Goal: Task Accomplishment & Management: Use online tool/utility

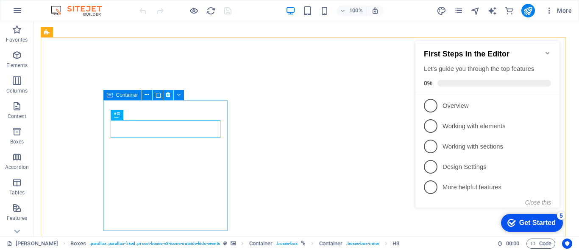
click at [167, 95] on icon at bounding box center [168, 94] width 5 height 9
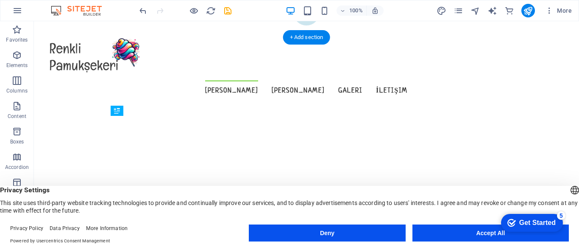
scroll to position [206, 0]
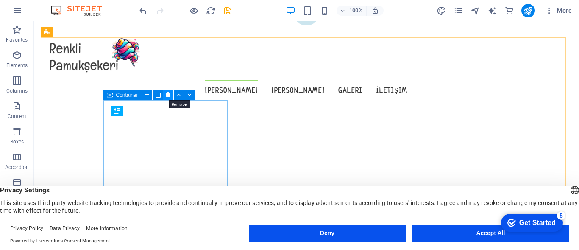
click at [167, 94] on icon at bounding box center [168, 94] width 5 height 9
click at [168, 95] on icon at bounding box center [168, 94] width 5 height 9
click at [169, 94] on icon at bounding box center [168, 94] width 5 height 9
click at [168, 95] on icon at bounding box center [168, 94] width 5 height 9
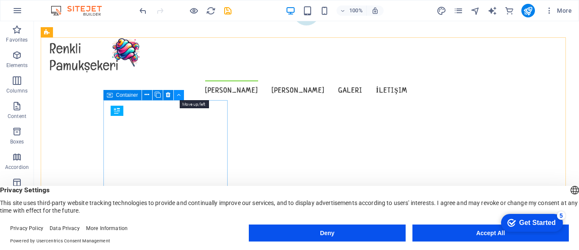
click at [179, 96] on icon at bounding box center [179, 94] width 4 height 9
click at [168, 96] on icon at bounding box center [168, 94] width 5 height 9
click at [166, 94] on icon at bounding box center [168, 94] width 5 height 9
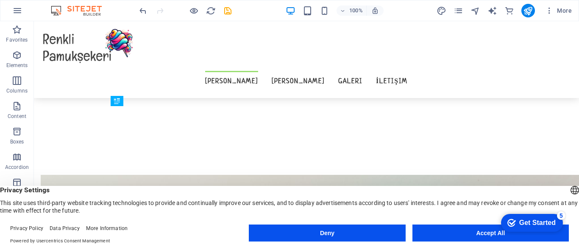
scroll to position [216, 0]
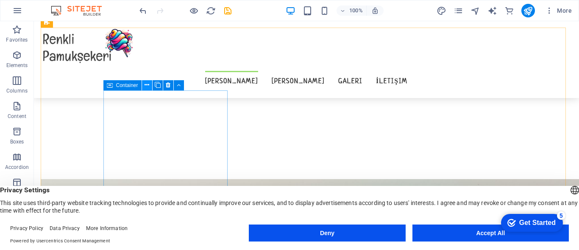
click at [150, 85] on button at bounding box center [147, 85] width 10 height 10
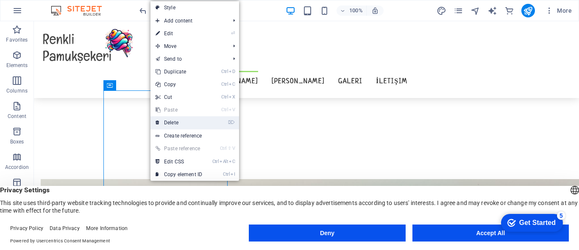
click at [171, 119] on link "⌦ Delete" at bounding box center [178, 122] width 57 height 13
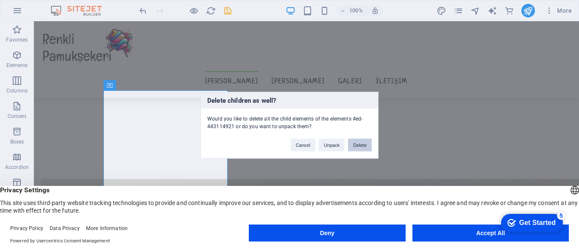
click at [358, 144] on button "Delete" at bounding box center [360, 144] width 24 height 13
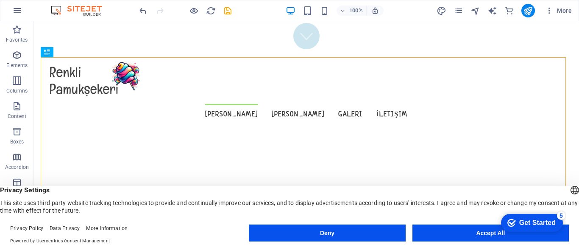
scroll to position [190, 0]
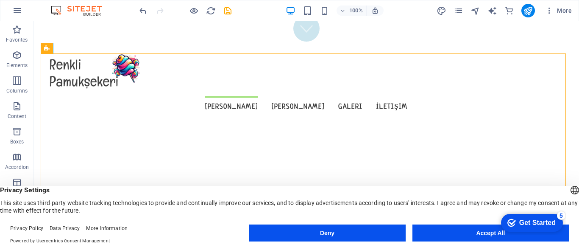
click at [575, 236] on footer "Privacy Policy Data Privacy More Information Powered by Usercentrics Consent Ma…" at bounding box center [289, 234] width 579 height 31
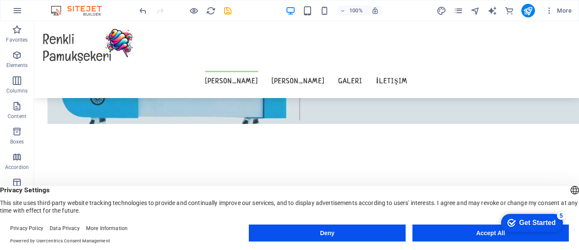
scroll to position [992, 0]
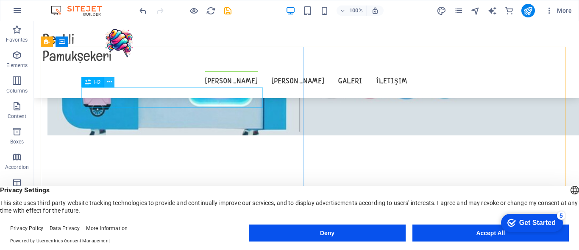
click at [108, 82] on icon at bounding box center [109, 82] width 5 height 9
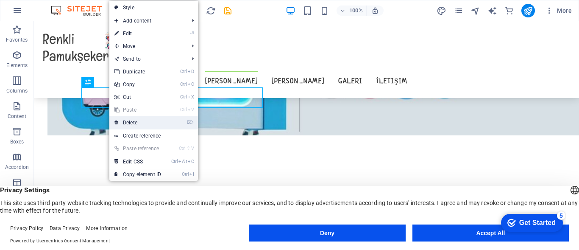
click at [134, 121] on link "⌦ Delete" at bounding box center [137, 122] width 57 height 13
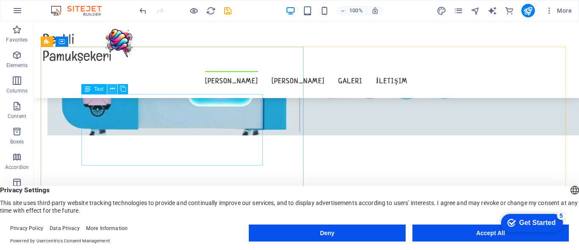
click at [111, 89] on icon at bounding box center [112, 88] width 5 height 9
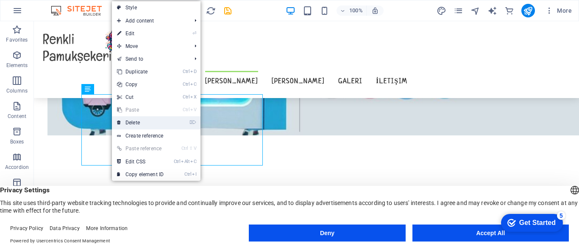
click at [134, 120] on link "⌦ Delete" at bounding box center [140, 122] width 57 height 13
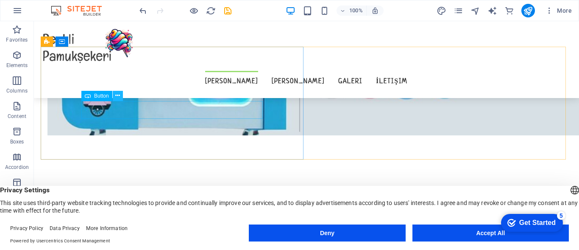
click at [117, 94] on icon at bounding box center [117, 95] width 5 height 9
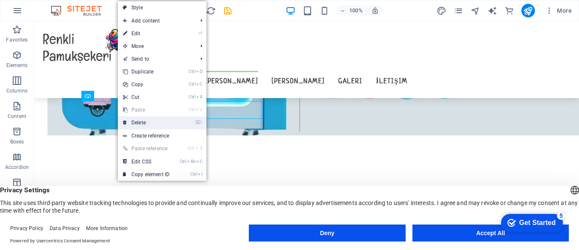
click at [142, 123] on link "⌦ Delete" at bounding box center [146, 122] width 57 height 13
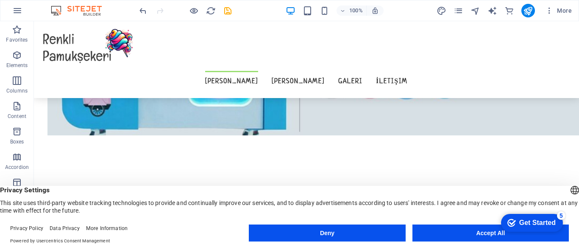
click at [574, 186] on header "English Deutsch Privacy Settings This site uses third-party website tracking te…" at bounding box center [289, 200] width 579 height 28
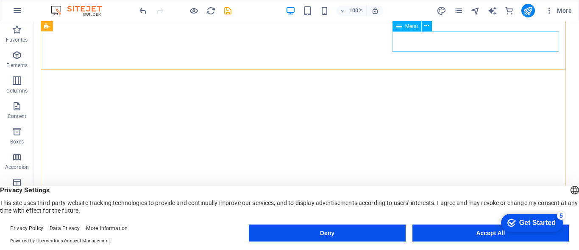
scroll to position [15, 0]
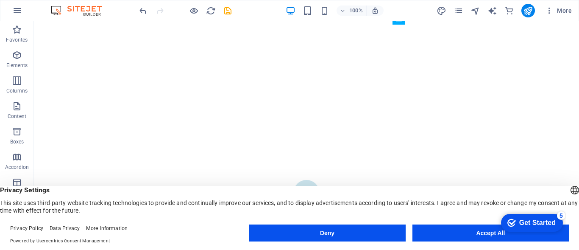
scroll to position [0, 0]
drag, startPoint x: 578, startPoint y: 52, endPoint x: 607, endPoint y: 32, distance: 35.6
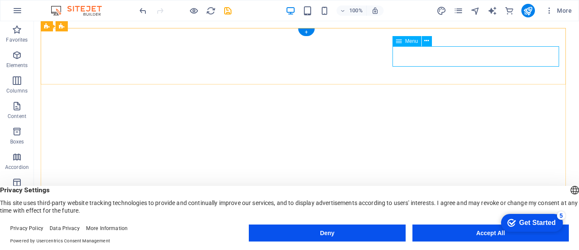
click at [426, 40] on icon at bounding box center [426, 40] width 5 height 9
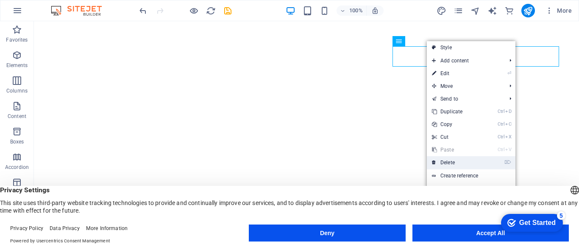
click at [448, 163] on link "⌦ Delete" at bounding box center [455, 162] width 57 height 13
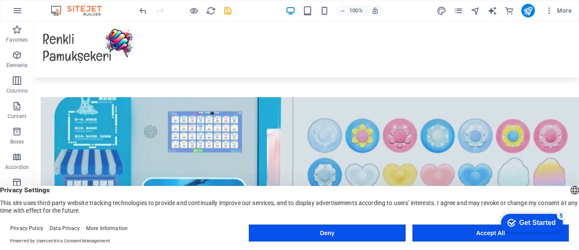
scroll to position [1503, 0]
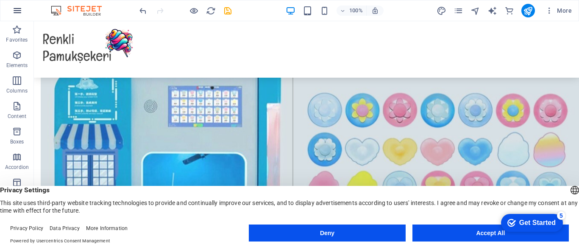
click at [15, 12] on icon "button" at bounding box center [17, 11] width 10 height 10
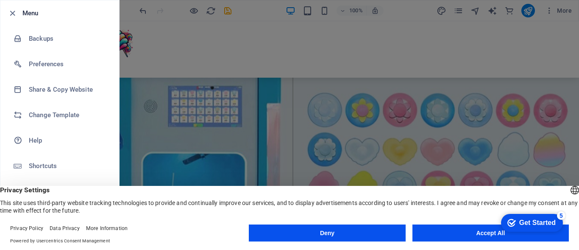
click at [553, 36] on div at bounding box center [289, 125] width 579 height 250
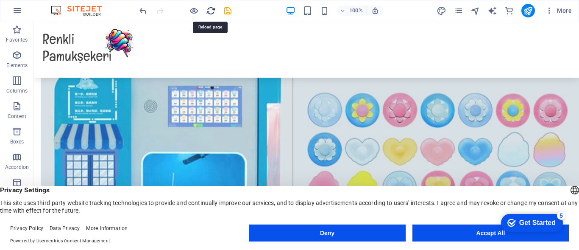
drag, startPoint x: 208, startPoint y: 11, endPoint x: 331, endPoint y: 3, distance: 123.6
click at [208, 11] on icon "reload" at bounding box center [211, 11] width 10 height 10
click at [225, 10] on icon "save" at bounding box center [228, 11] width 10 height 10
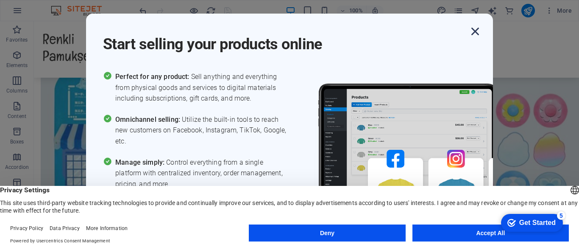
click at [474, 30] on icon "button" at bounding box center [474, 31] width 15 height 15
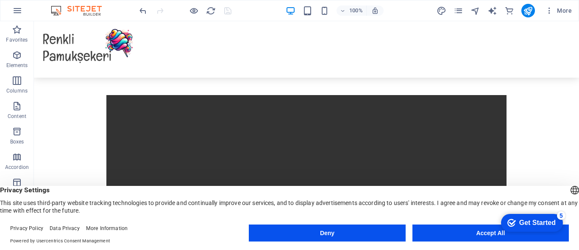
scroll to position [940, 0]
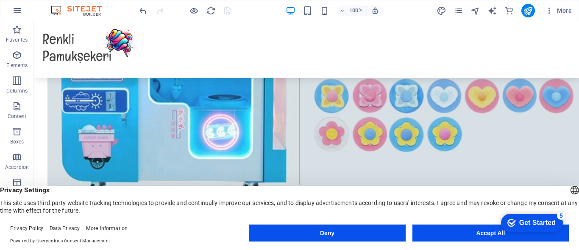
click at [578, 186] on header "English Deutsch Privacy Settings This site uses third-party website tracking te…" at bounding box center [289, 200] width 579 height 28
click at [574, 189] on header "English Deutsch Privacy Settings This site uses third-party website tracking te…" at bounding box center [289, 200] width 579 height 28
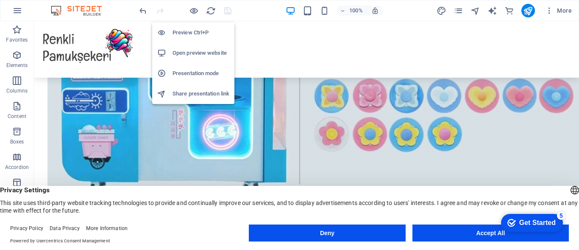
click at [183, 33] on h6 "Preview Ctrl+P" at bounding box center [200, 33] width 57 height 10
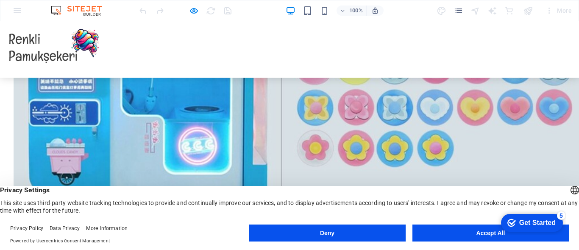
scroll to position [1068, 0]
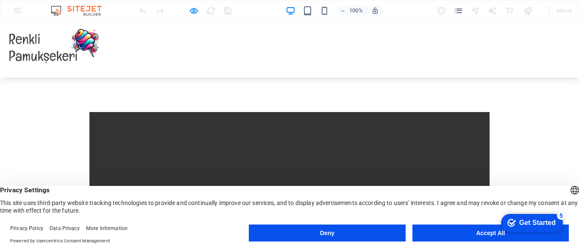
click at [576, 187] on header "English Deutsch Privacy Settings This site uses third-party website tracking te…" at bounding box center [289, 200] width 579 height 28
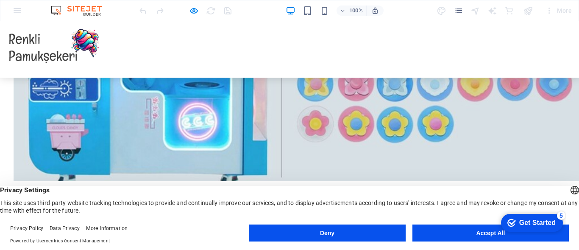
scroll to position [887, 0]
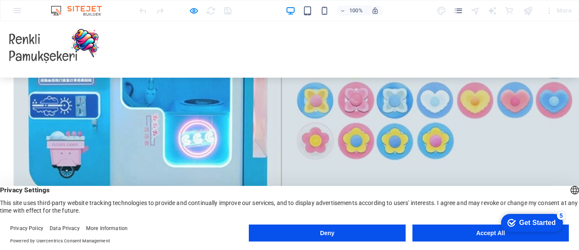
click at [577, 234] on footer "Privacy Policy Data Privacy More Information Powered by Usercentrics Consent Ma…" at bounding box center [289, 234] width 579 height 31
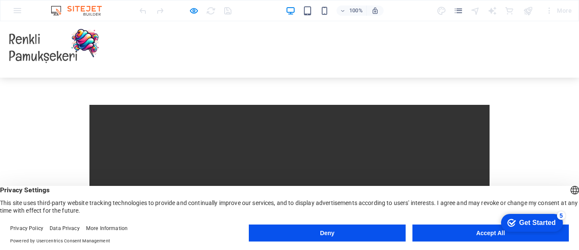
click at [19, 12] on div "100% More" at bounding box center [289, 10] width 578 height 20
click at [461, 13] on icon "pages" at bounding box center [458, 11] width 10 height 10
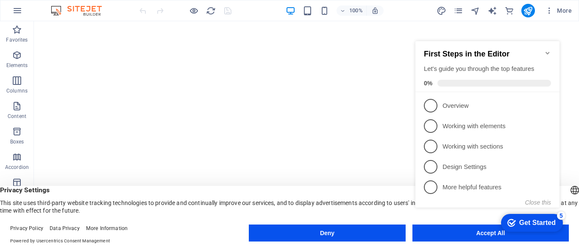
click at [547, 50] on icon "Minimize checklist" at bounding box center [547, 53] width 7 height 7
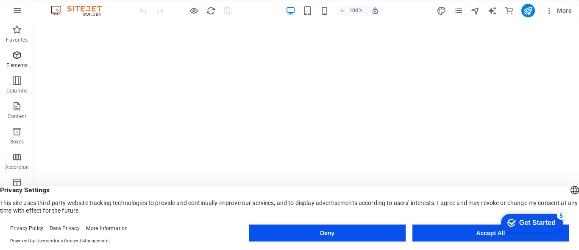
click at [16, 63] on p "Elements" at bounding box center [17, 65] width 22 height 7
click at [18, 84] on icon "button" at bounding box center [17, 80] width 10 height 10
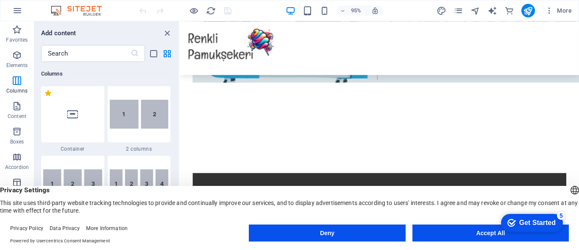
scroll to position [1187, 0]
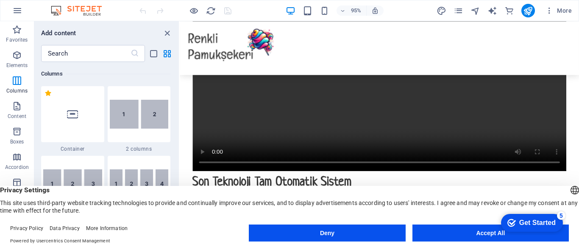
click at [527, 223] on div "Get Started" at bounding box center [537, 223] width 36 height 8
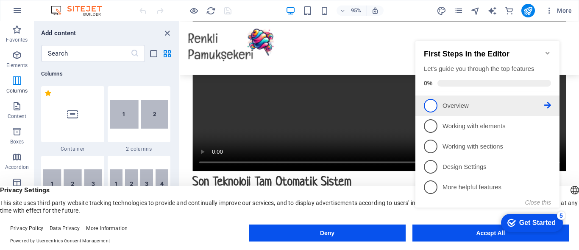
click at [513, 108] on p "Overview - incomplete" at bounding box center [493, 105] width 102 height 9
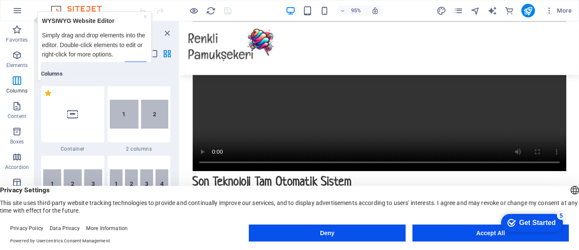
scroll to position [0, 0]
click at [466, 233] on button "Accept All" at bounding box center [490, 232] width 156 height 17
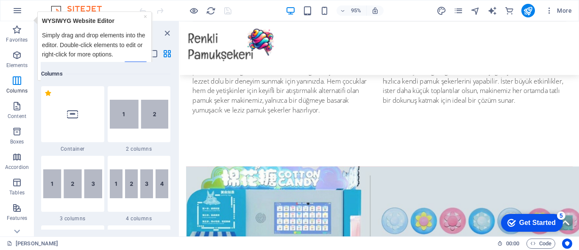
scroll to position [1341, 0]
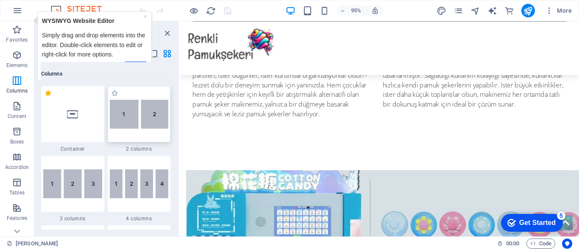
click at [125, 121] on img at bounding box center [139, 114] width 59 height 29
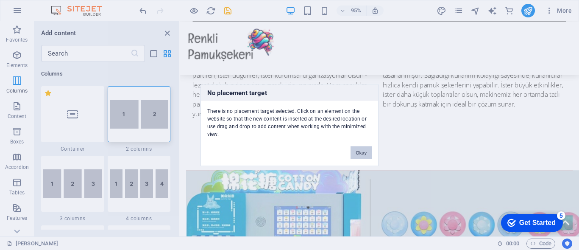
click at [362, 156] on button "Okay" at bounding box center [360, 152] width 21 height 13
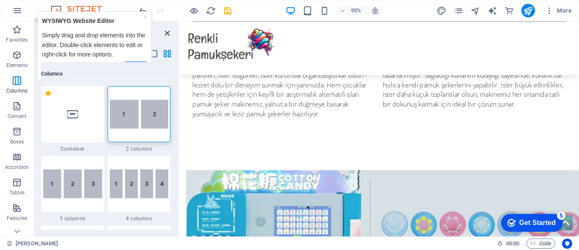
click at [167, 35] on icon "close panel" at bounding box center [167, 33] width 10 height 10
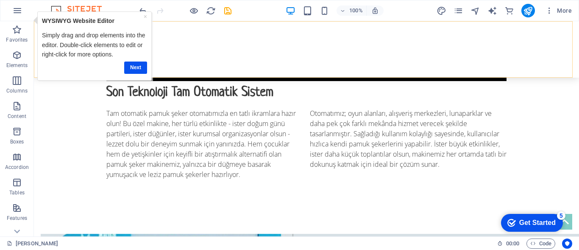
scroll to position [1330, 0]
